Goal: Check status: Check status

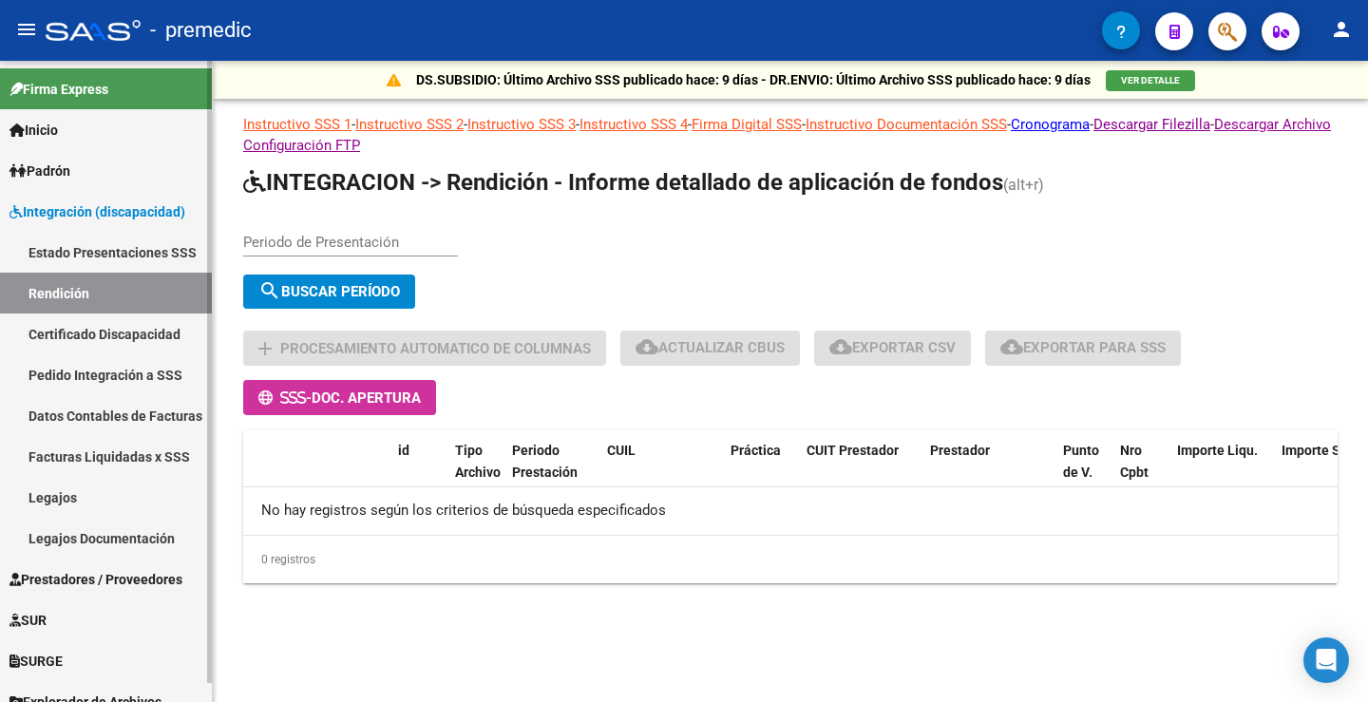
click at [105, 249] on link "Estado Presentaciones SSS" at bounding box center [106, 252] width 212 height 41
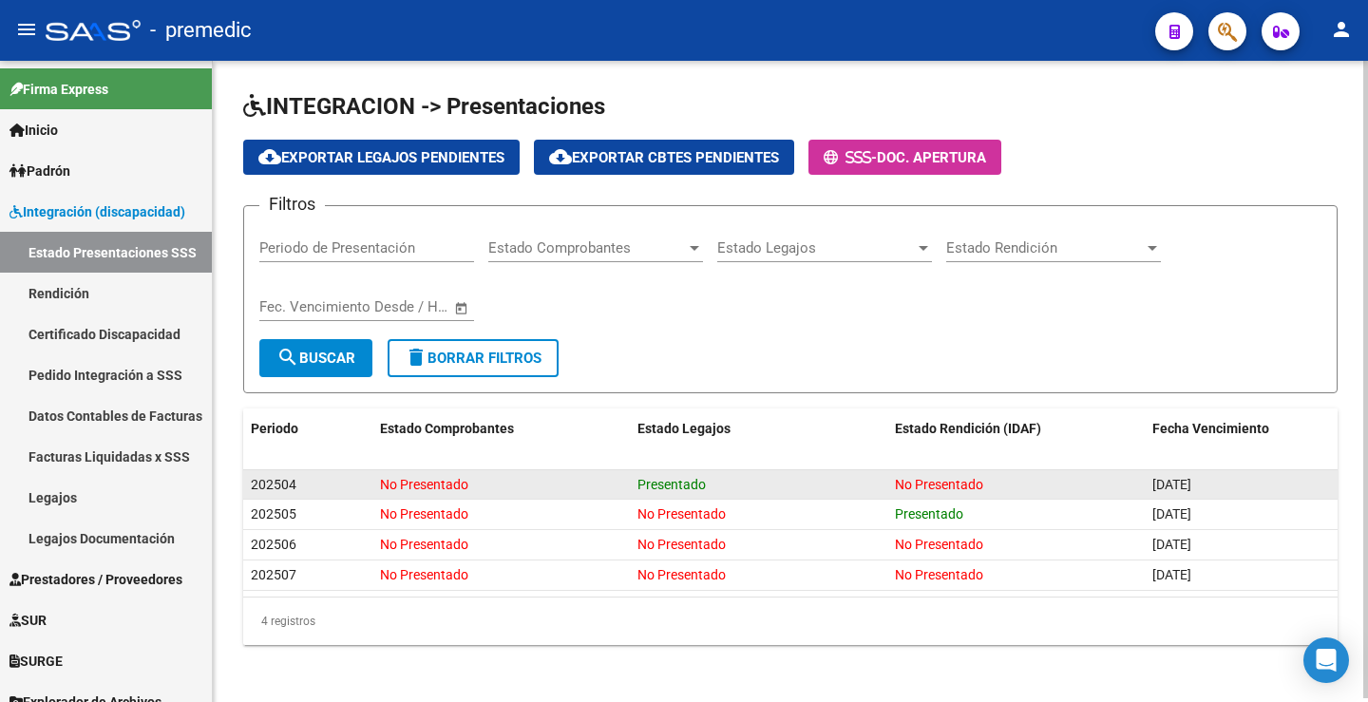
scroll to position [4, 0]
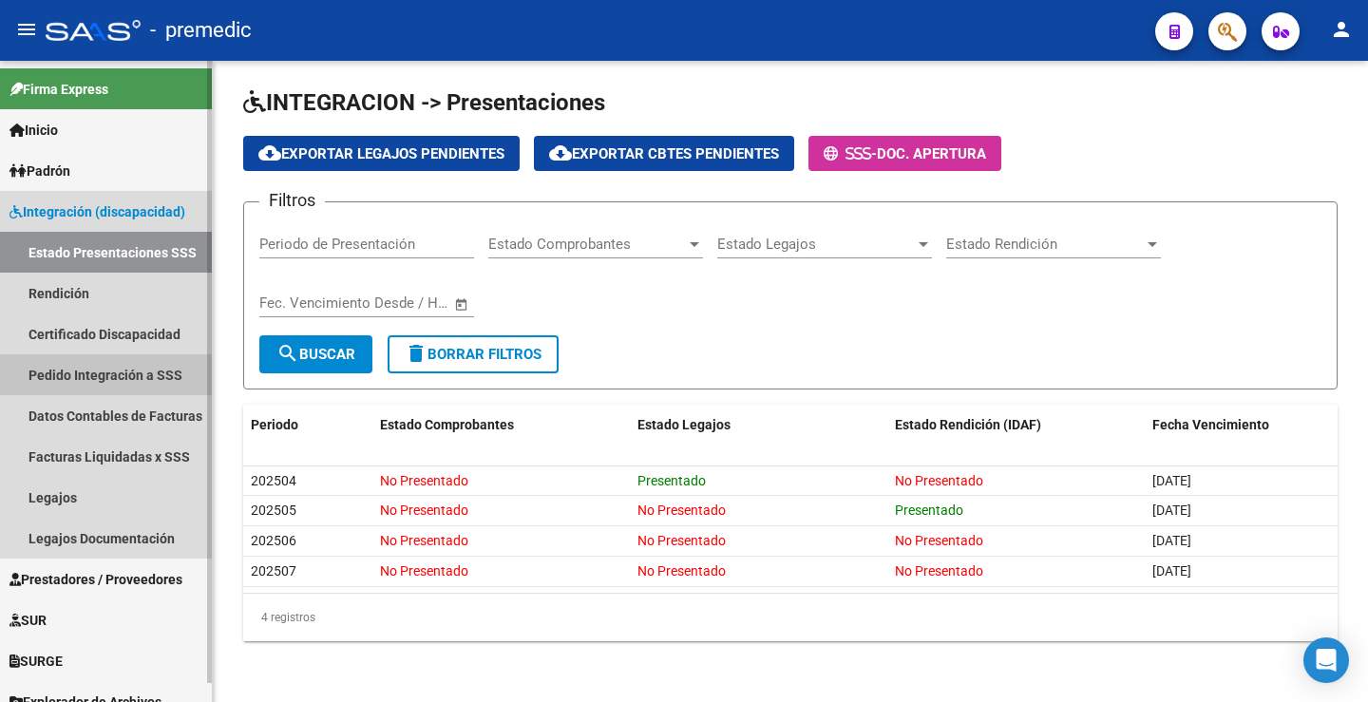
click at [70, 380] on link "Pedido Integración a SSS" at bounding box center [106, 374] width 212 height 41
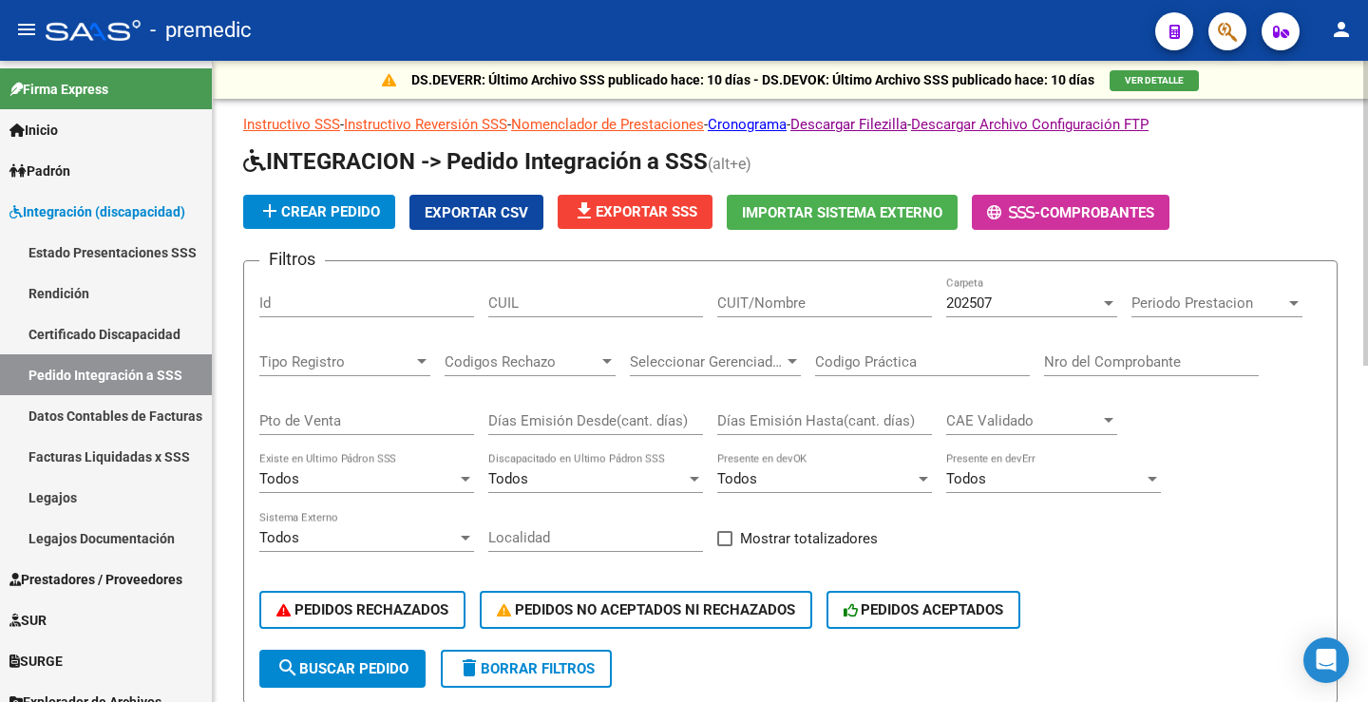
click at [353, 661] on span "search Buscar Pedido" at bounding box center [343, 668] width 132 height 17
click at [1045, 314] on div "202507 Carpeta" at bounding box center [1032, 297] width 171 height 41
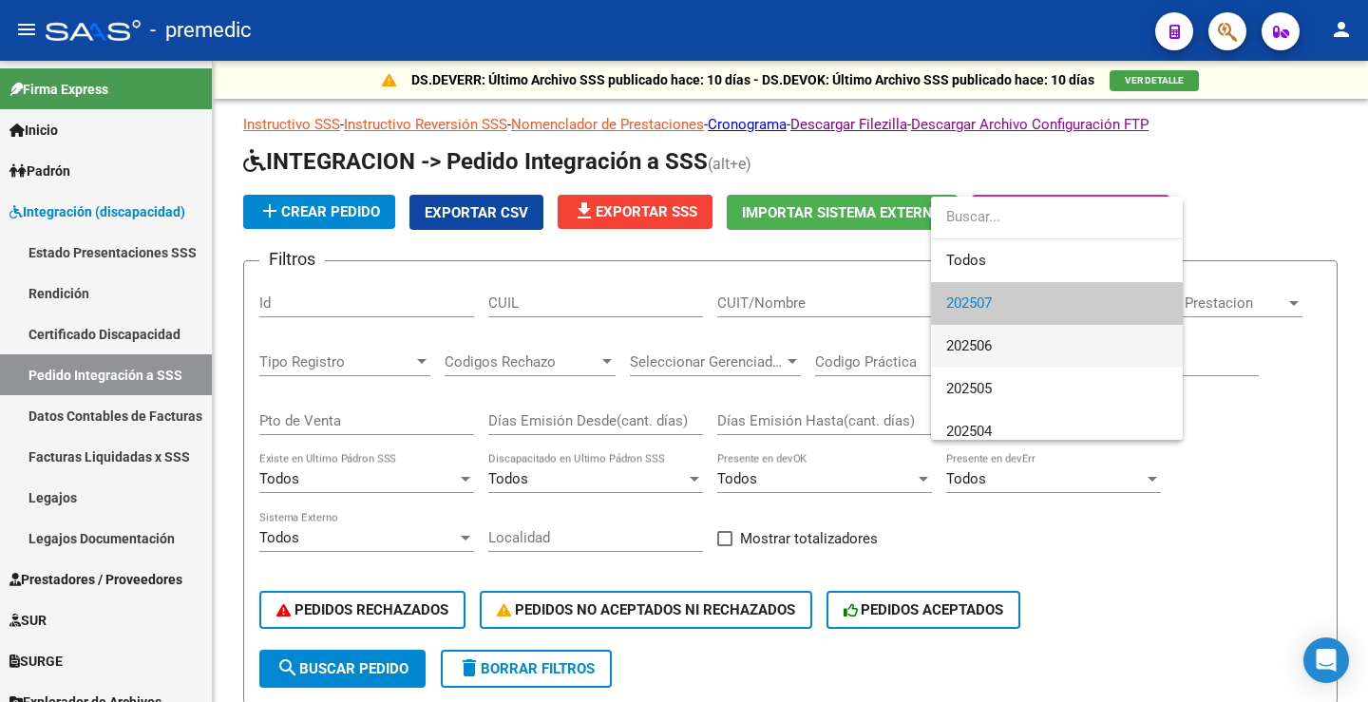
click at [998, 339] on span "202506" at bounding box center [1057, 346] width 221 height 43
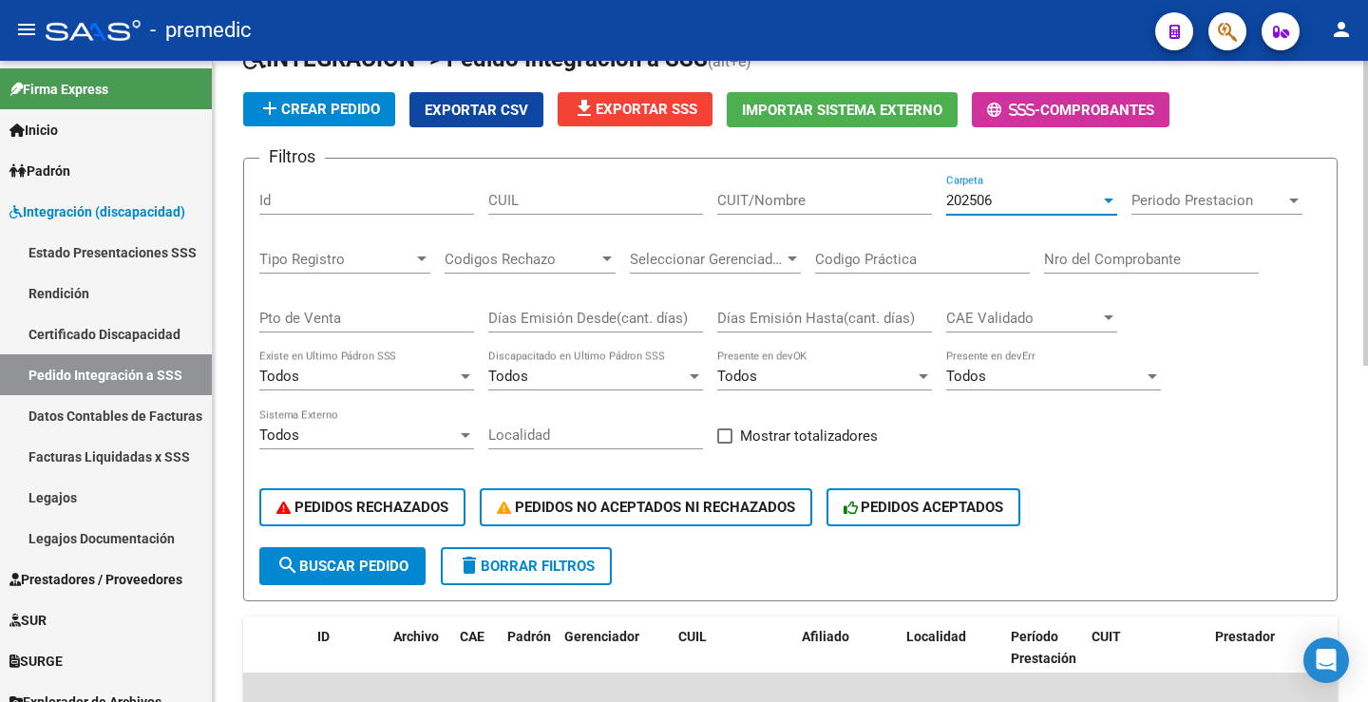
scroll to position [190, 0]
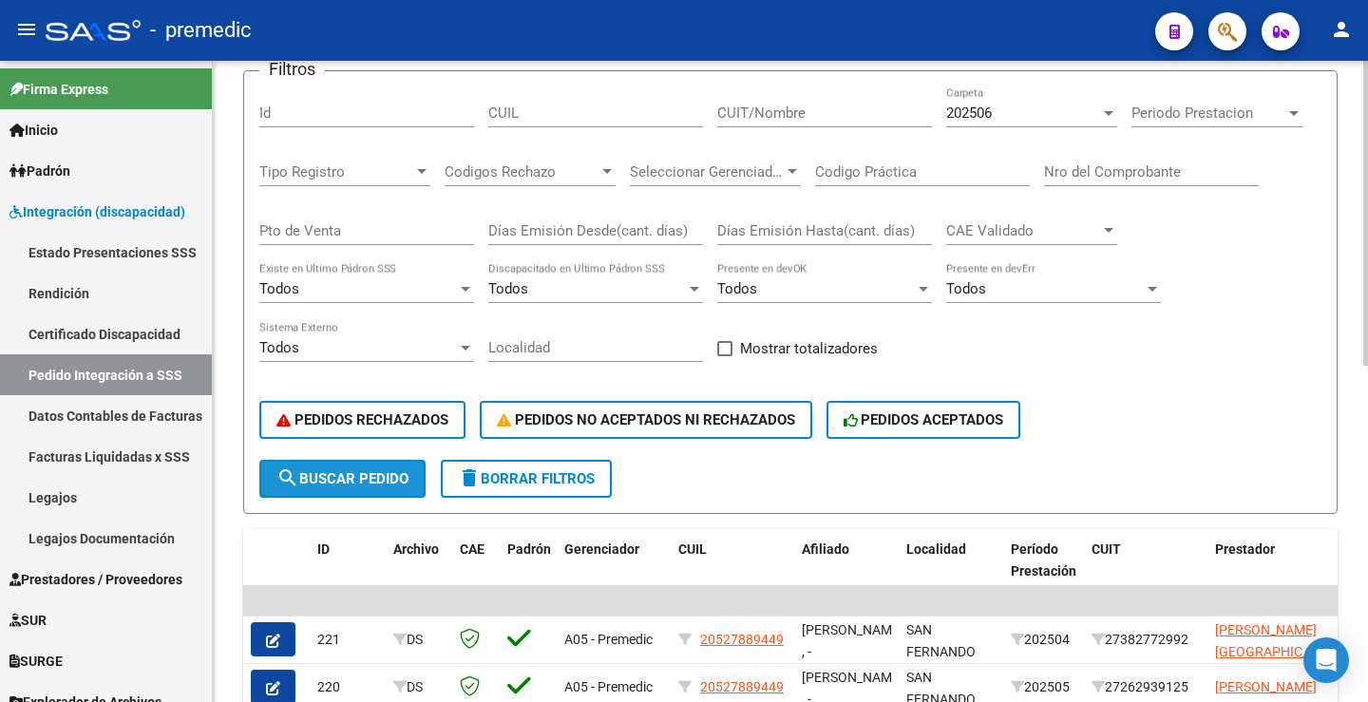
click at [392, 469] on button "search Buscar Pedido" at bounding box center [342, 479] width 166 height 38
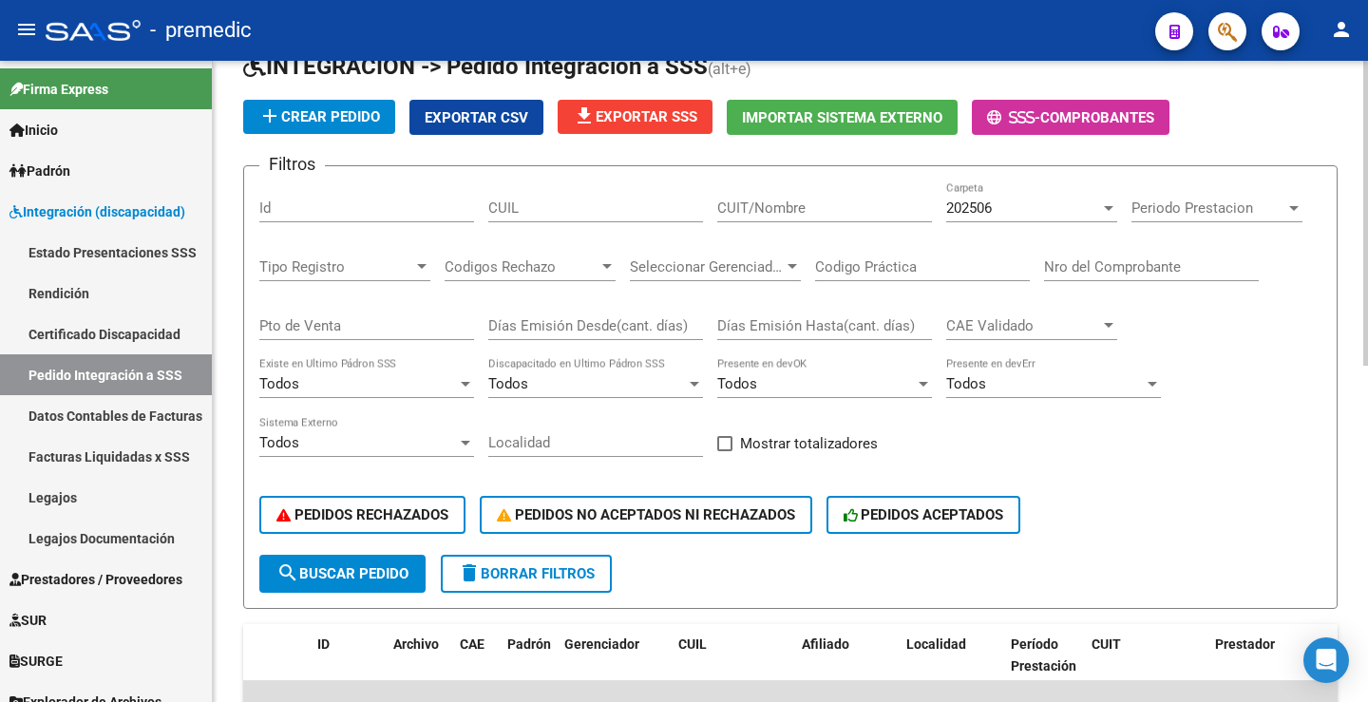
scroll to position [0, 0]
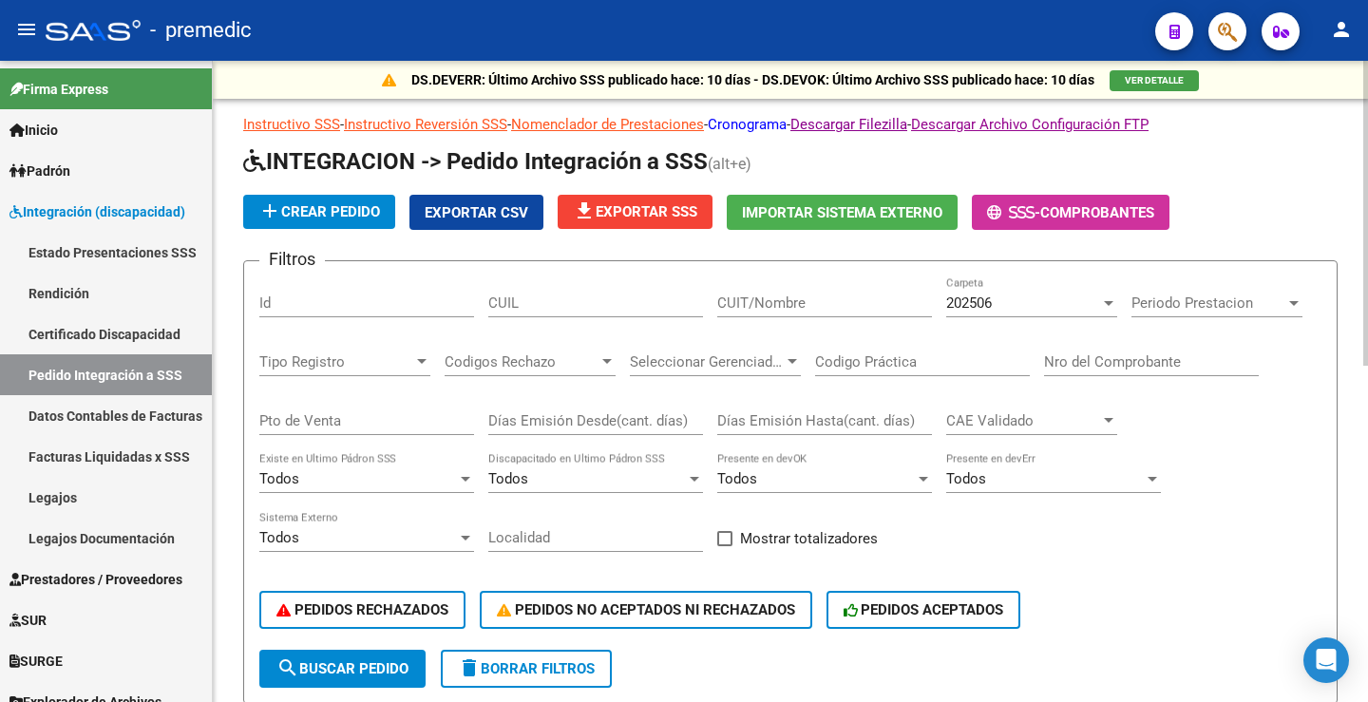
click at [780, 119] on link "Cronograma" at bounding box center [747, 124] width 79 height 17
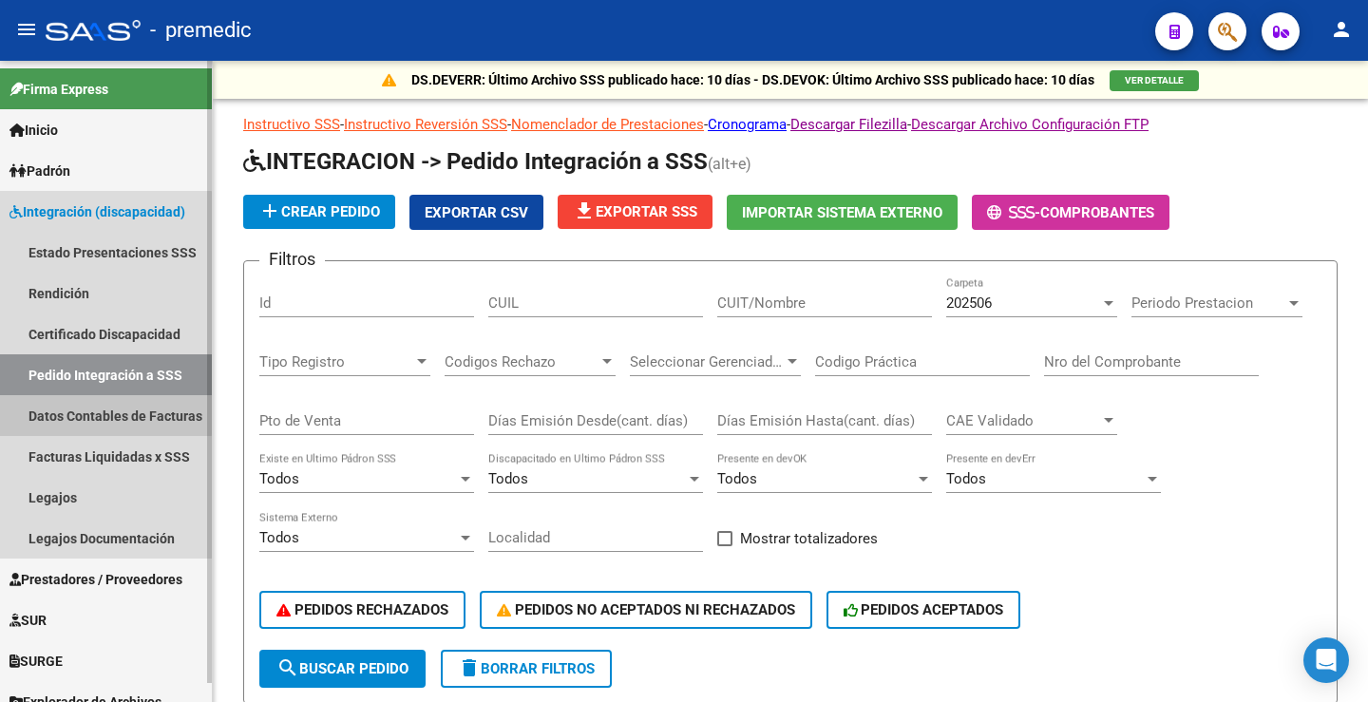
click at [89, 405] on link "Datos Contables de Facturas" at bounding box center [106, 415] width 212 height 41
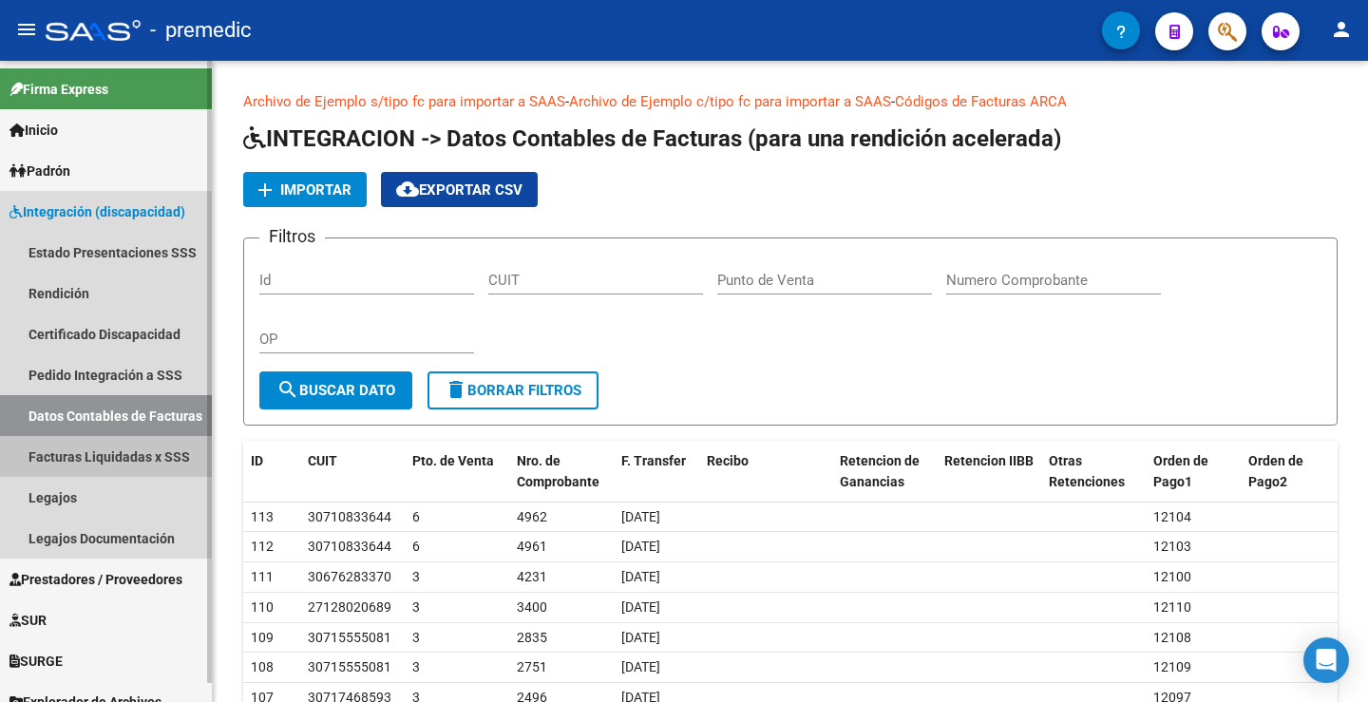
click at [84, 467] on link "Facturas Liquidadas x SSS" at bounding box center [106, 456] width 212 height 41
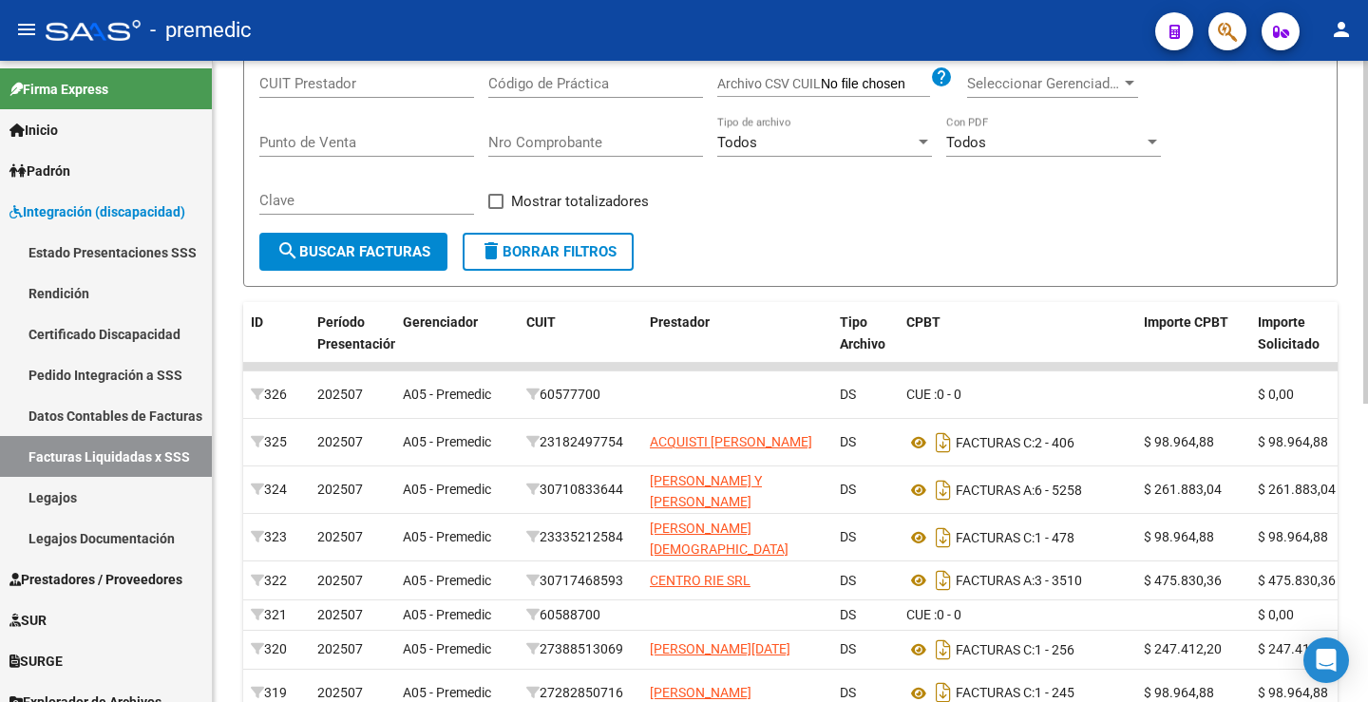
scroll to position [380, 0]
